Goal: Transaction & Acquisition: Purchase product/service

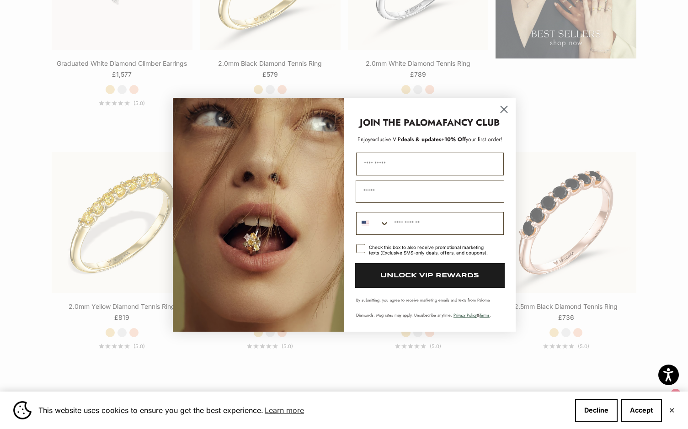
scroll to position [1464, 0]
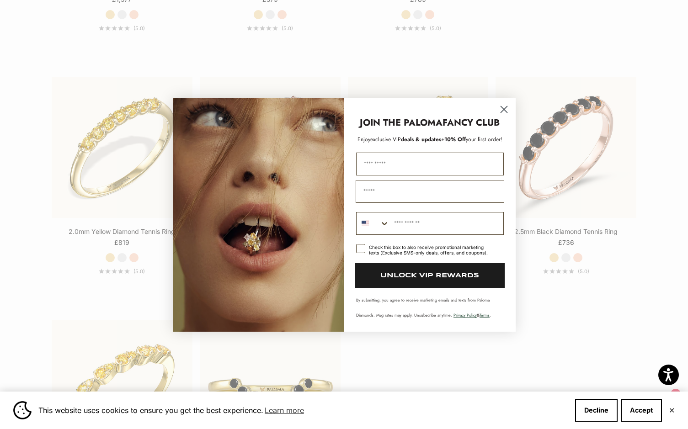
click at [508, 108] on circle "Close dialog" at bounding box center [503, 109] width 15 height 15
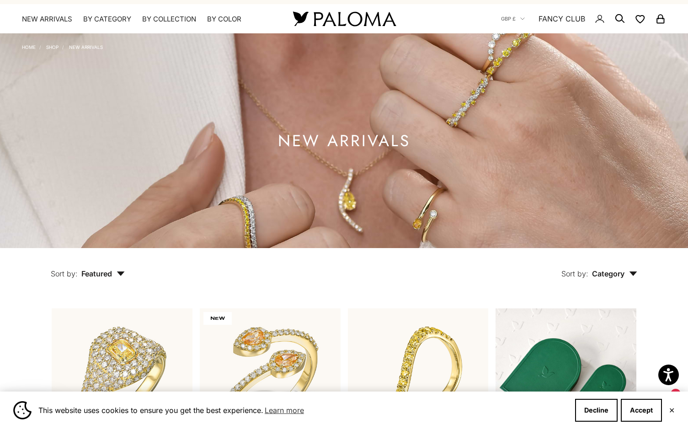
scroll to position [0, 0]
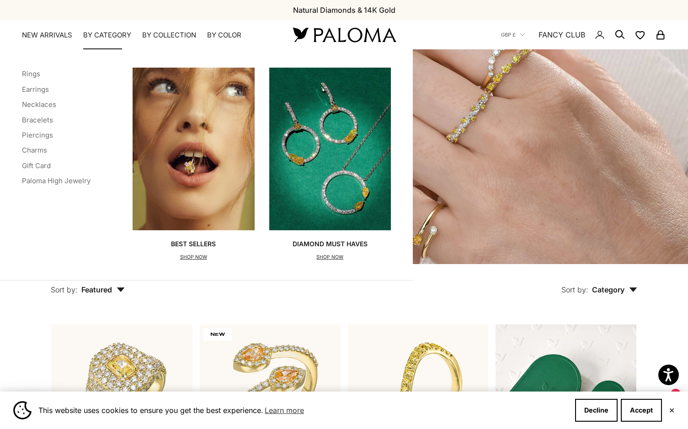
click at [317, 252] on div "Diamond Must Haves SHOP NOW" at bounding box center [330, 251] width 75 height 22
